Goal: Navigation & Orientation: Find specific page/section

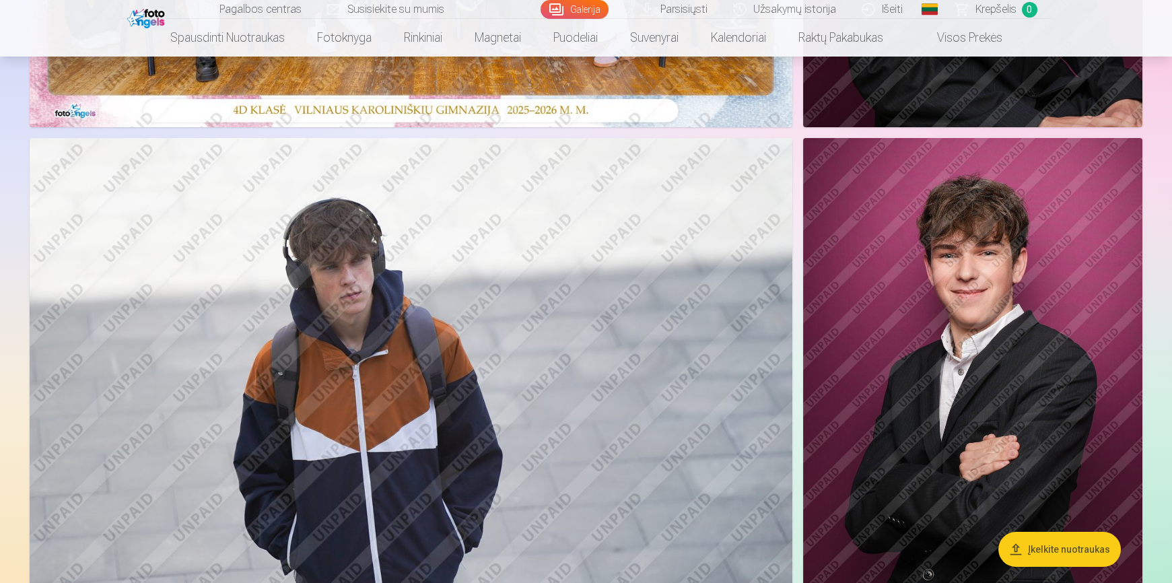
scroll to position [550, 0]
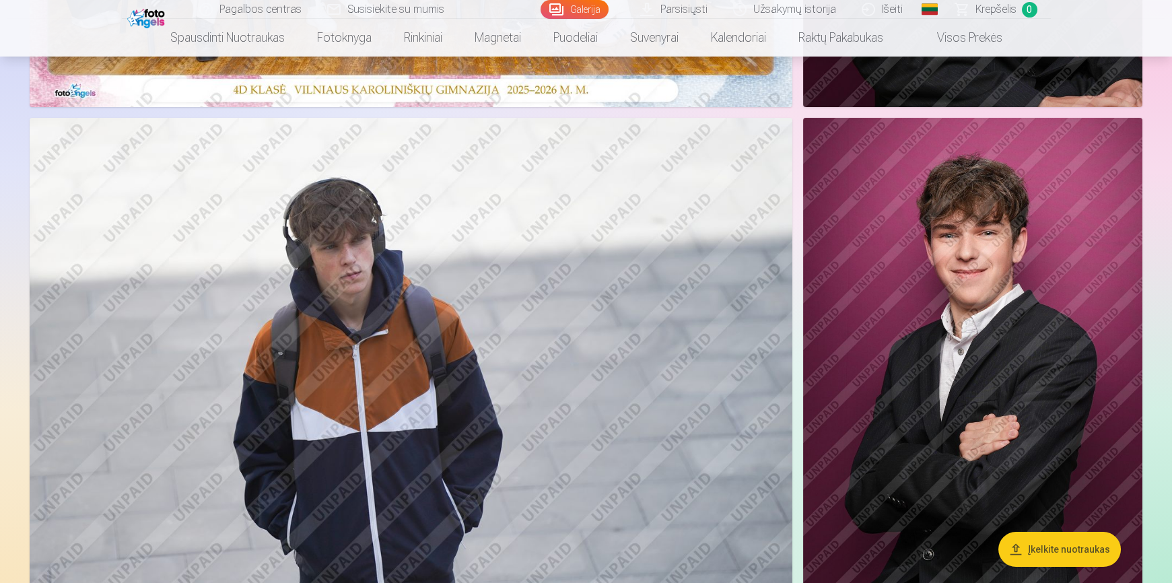
click at [530, 369] on img at bounding box center [411, 372] width 763 height 508
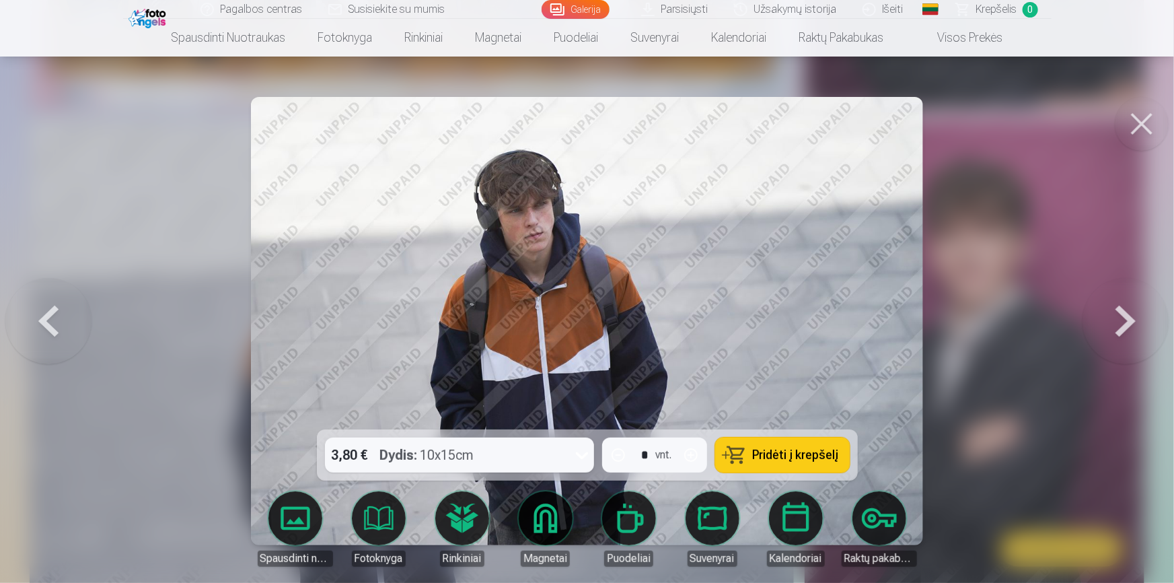
click at [1006, 193] on div at bounding box center [587, 291] width 1174 height 583
